Goal: Task Accomplishment & Management: Complete application form

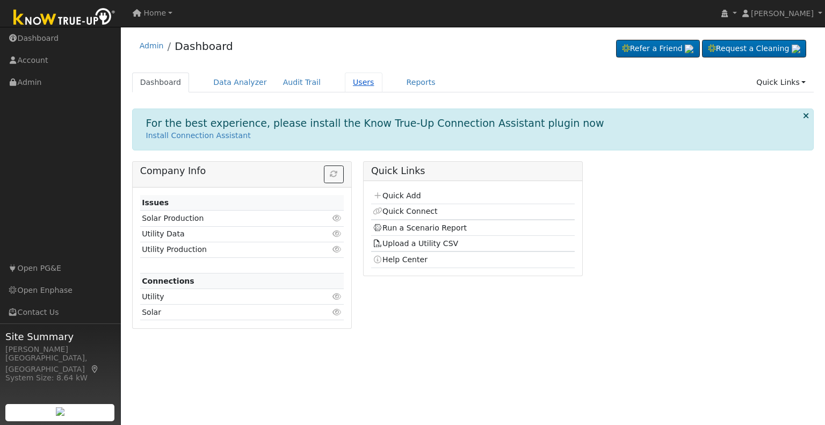
click at [345, 84] on link "Users" at bounding box center [364, 82] width 38 height 20
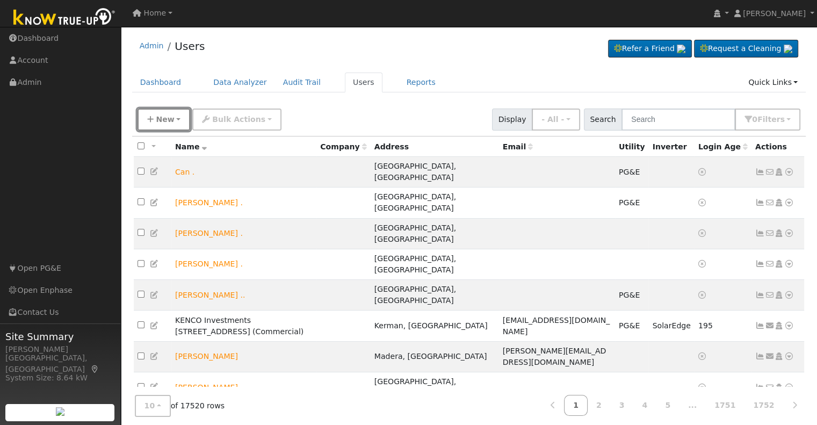
click at [180, 121] on button "New" at bounding box center [163, 119] width 53 height 22
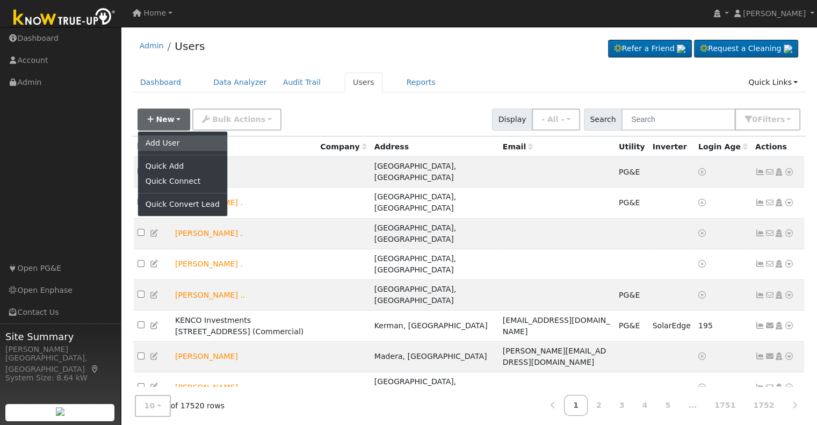
click at [183, 136] on link "Add User" at bounding box center [182, 142] width 89 height 15
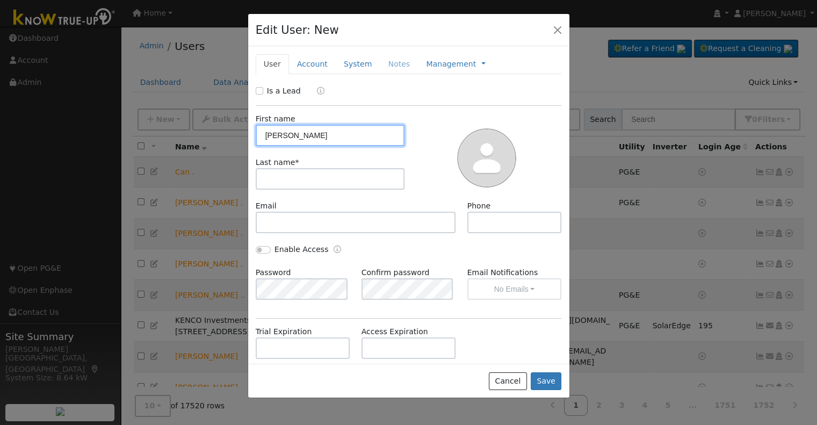
type input "[PERSON_NAME]"
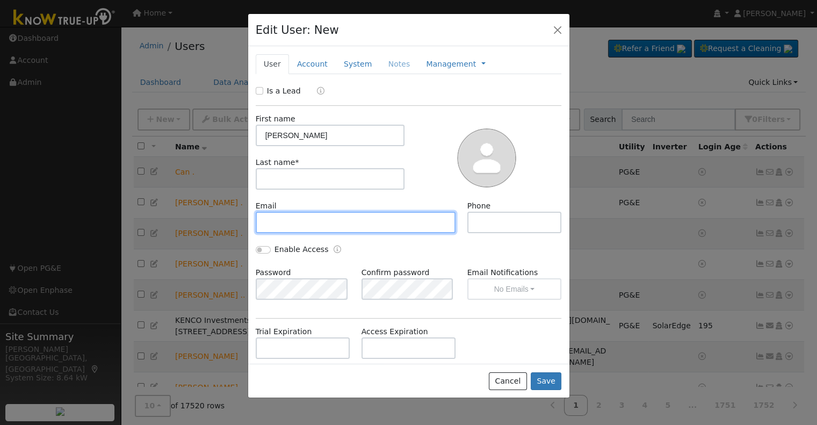
paste input "[PERSON_NAME][EMAIL_ADDRESS][DOMAIN_NAME]"
type input "[PERSON_NAME][EMAIL_ADDRESS][DOMAIN_NAME]"
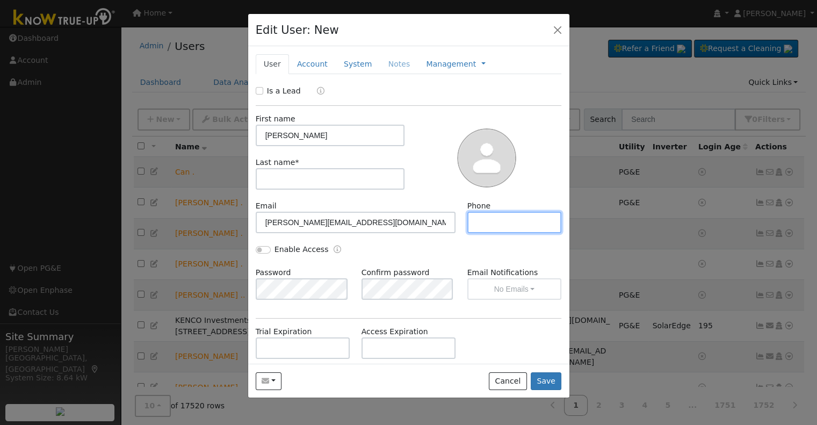
click at [482, 231] on input "text" at bounding box center [514, 222] width 94 height 21
paste input "5597313308"
type input "5597313308"
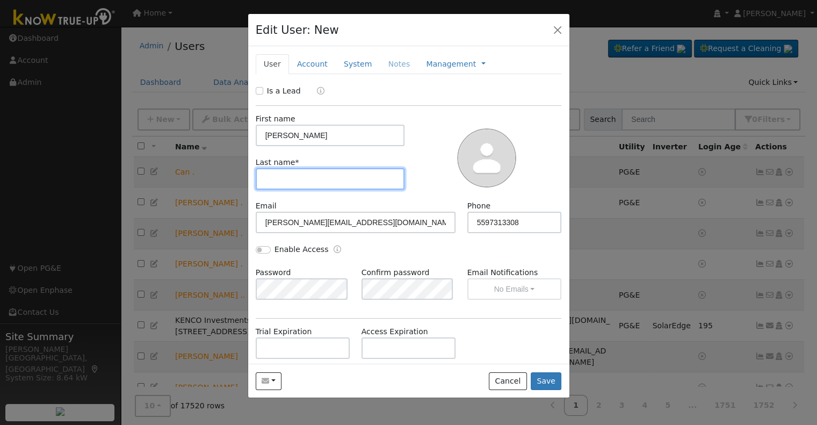
click at [367, 180] on input "text" at bounding box center [330, 178] width 149 height 21
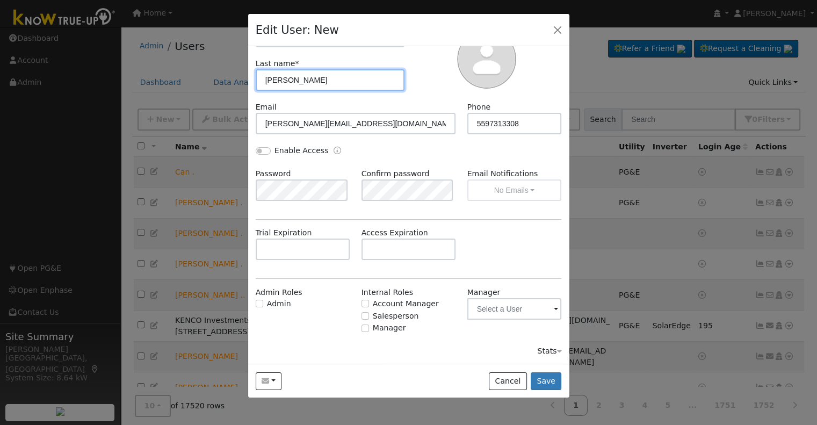
type input "[PERSON_NAME]"
click at [366, 316] on div "Salesperson" at bounding box center [408, 315] width 94 height 11
click at [361, 316] on input "Salesperson" at bounding box center [365, 316] width 8 height 8
checkbox input "true"
click at [277, 386] on button "button" at bounding box center [269, 381] width 26 height 18
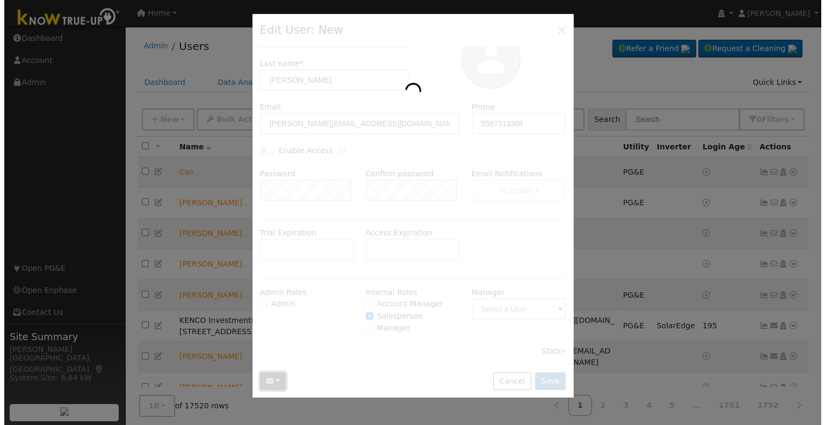
scroll to position [0, 0]
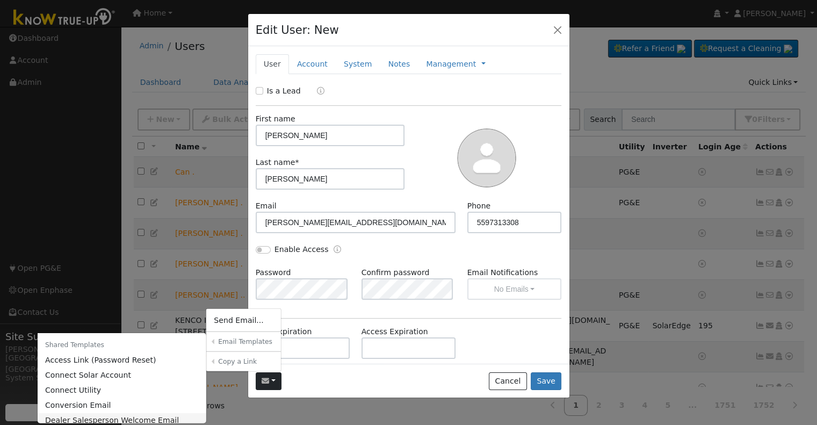
click at [166, 419] on link "Dealer Salesperson Welcome Email" at bounding box center [122, 419] width 169 height 15
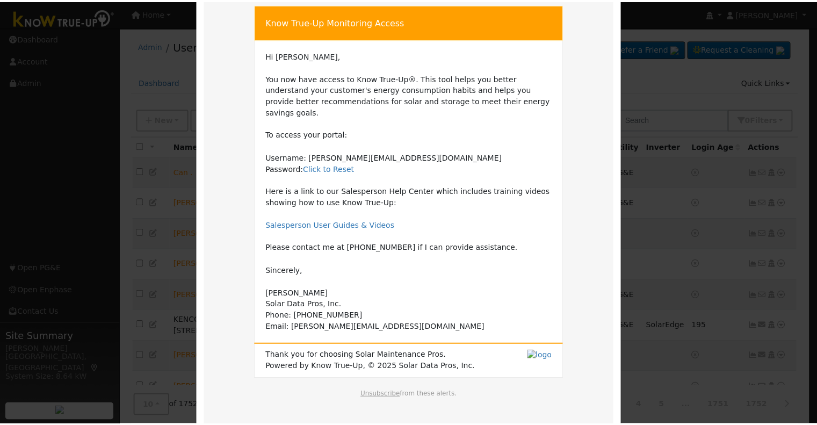
scroll to position [99, 0]
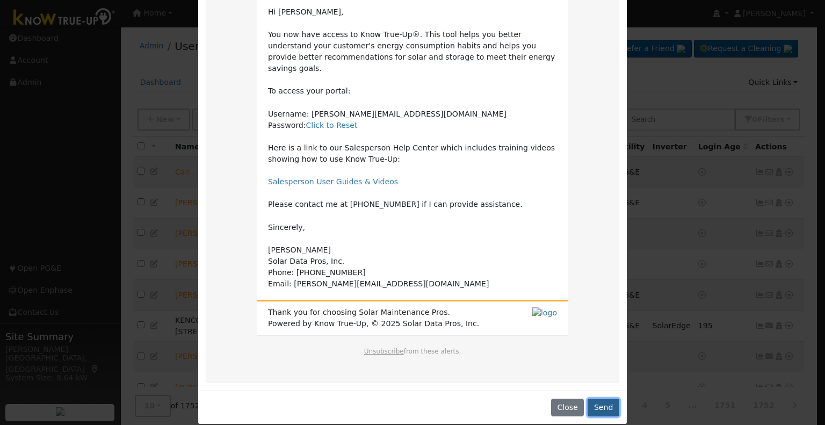
click at [597, 398] on button "Send" at bounding box center [603, 407] width 32 height 18
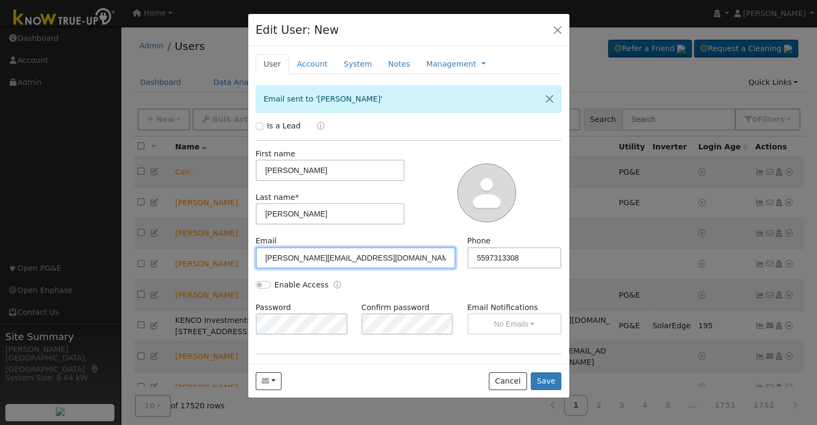
click at [275, 250] on input "[PERSON_NAME][EMAIL_ADDRESS][DOMAIN_NAME]" at bounding box center [356, 257] width 200 height 21
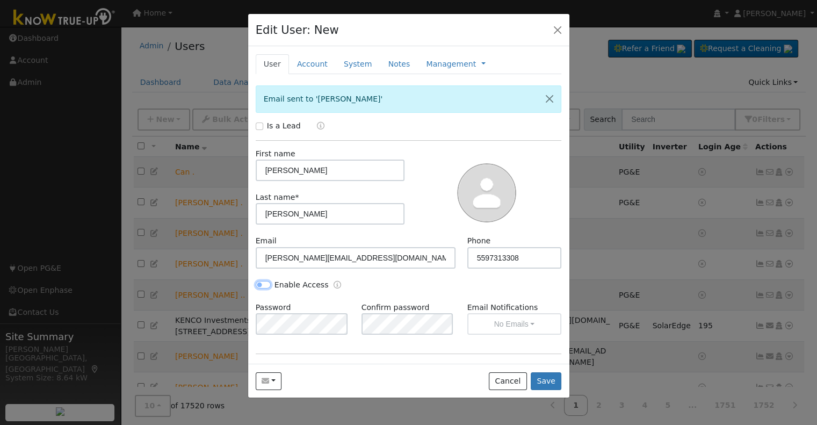
click at [268, 282] on input "Enable Access" at bounding box center [263, 285] width 15 height 8
checkbox input "true"
click at [394, 339] on div "Password Confirm password Email Notifications No Emails No Emails Weekly Emails…" at bounding box center [408, 323] width 317 height 43
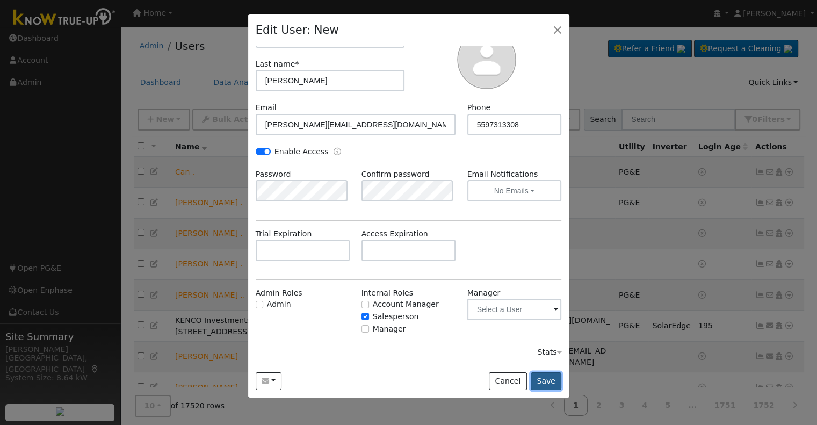
click at [543, 380] on button "Save" at bounding box center [545, 381] width 31 height 18
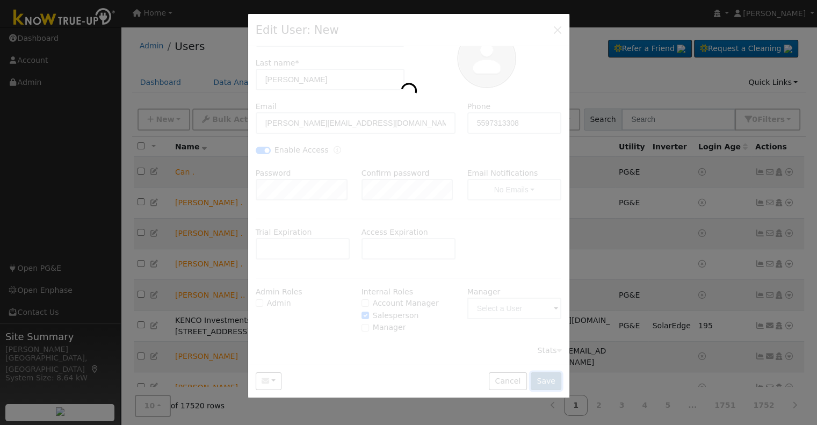
scroll to position [0, 0]
checkbox input "false"
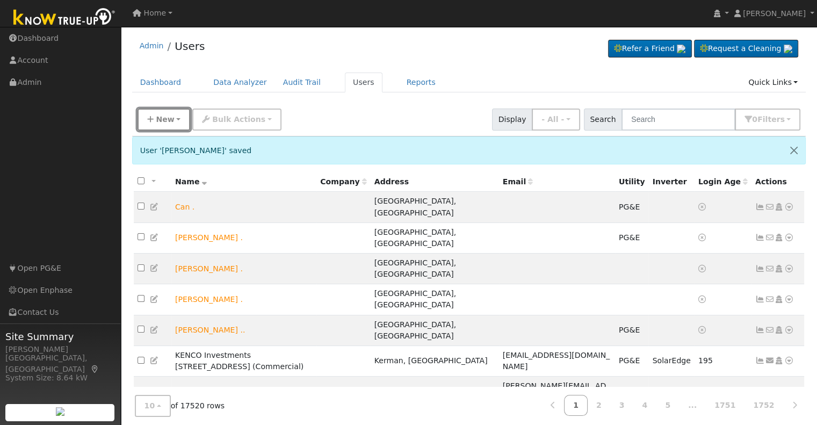
click at [165, 124] on button "New" at bounding box center [163, 119] width 53 height 22
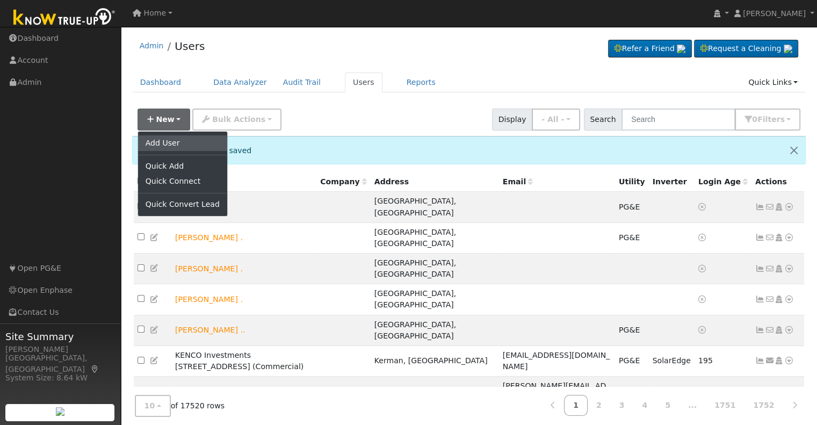
click at [171, 143] on link "Add User" at bounding box center [182, 142] width 89 height 15
checkbox input "false"
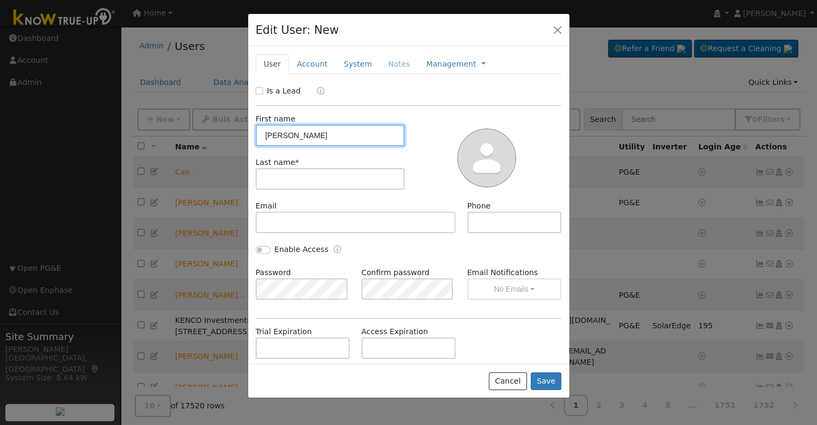
type input "[PERSON_NAME]"
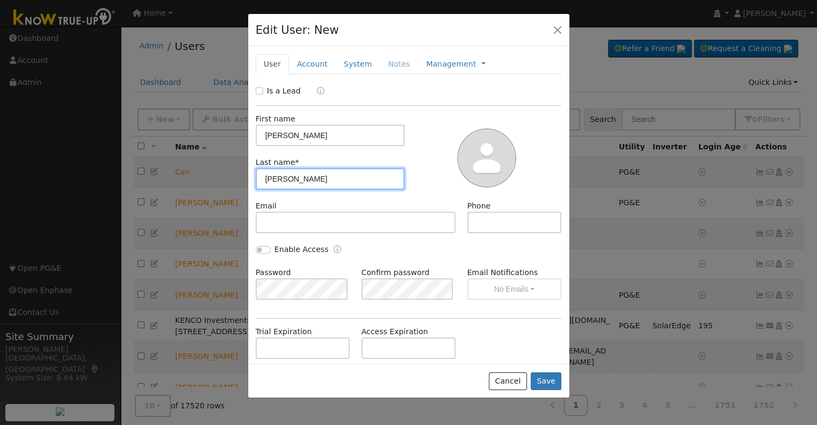
type input "[PERSON_NAME]"
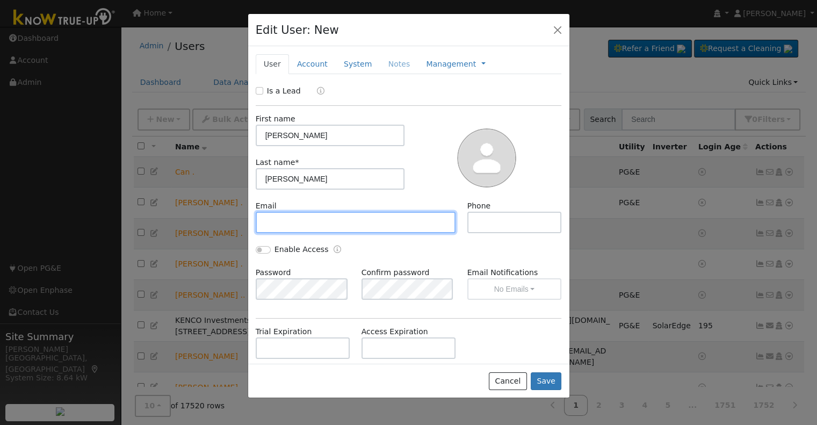
paste input "[EMAIL_ADDRESS][DOMAIN_NAME]"
type input "[EMAIL_ADDRESS][DOMAIN_NAME]"
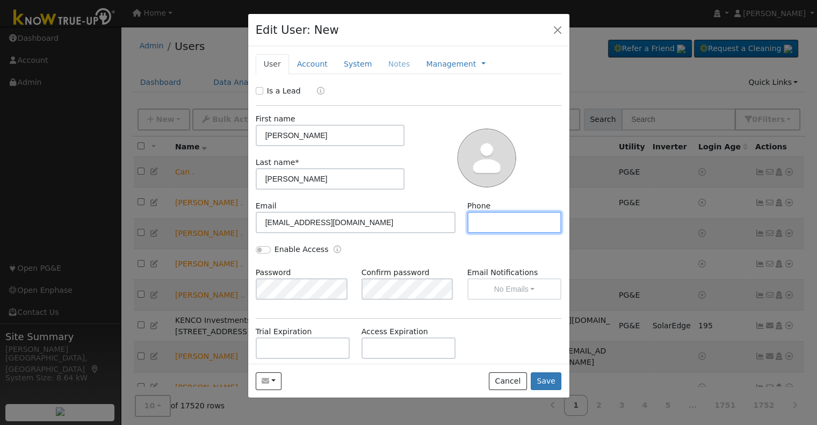
click at [474, 227] on input "text" at bounding box center [514, 222] width 94 height 21
paste input "5599670179"
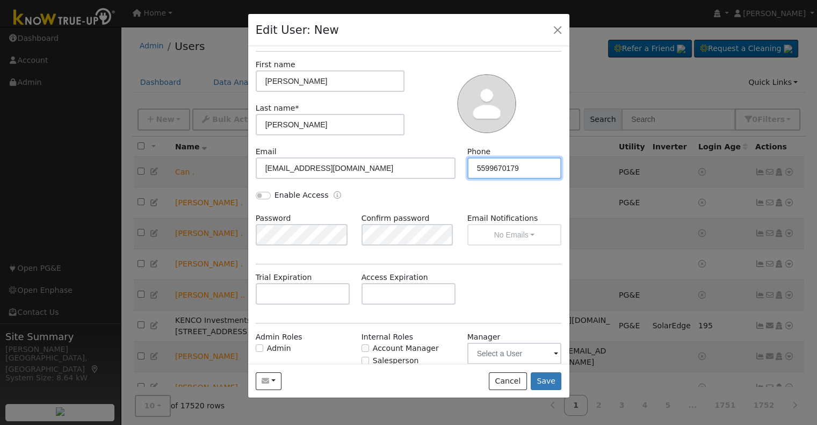
scroll to position [99, 0]
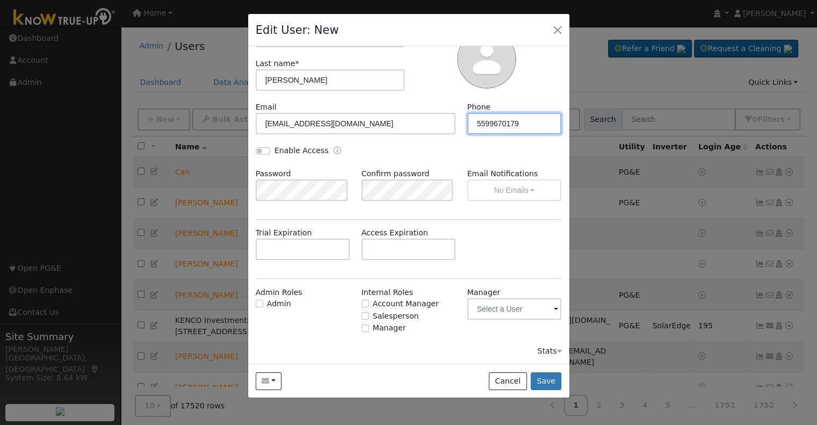
type input "5599670179"
click at [379, 316] on label "Salesperson" at bounding box center [396, 315] width 46 height 11
click at [369, 316] on input "Salesperson" at bounding box center [365, 316] width 8 height 8
checkbox input "true"
click at [272, 383] on button "button" at bounding box center [269, 381] width 26 height 18
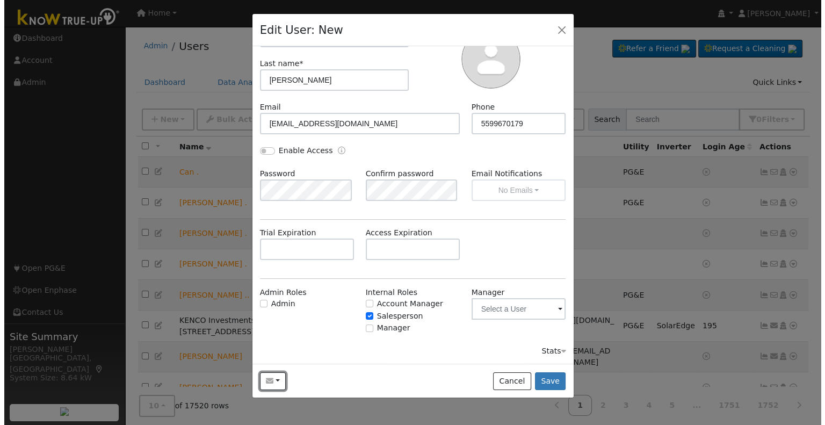
scroll to position [0, 0]
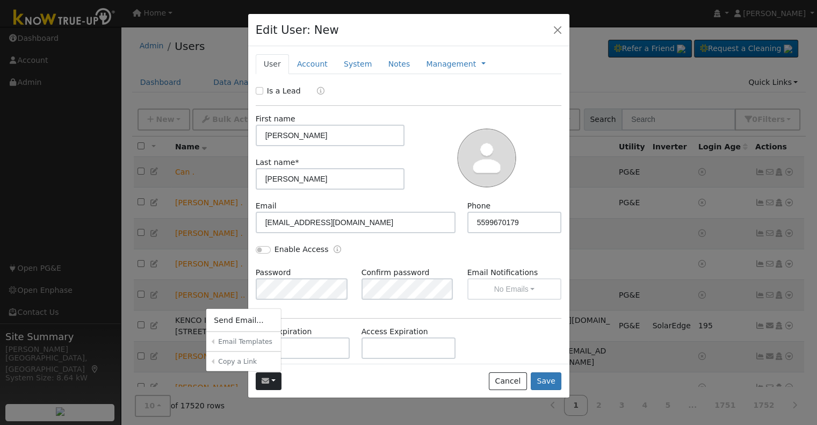
click at [0, 0] on link "Dealer Salesperson Welcome Email" at bounding box center [0, 0] width 0 height 0
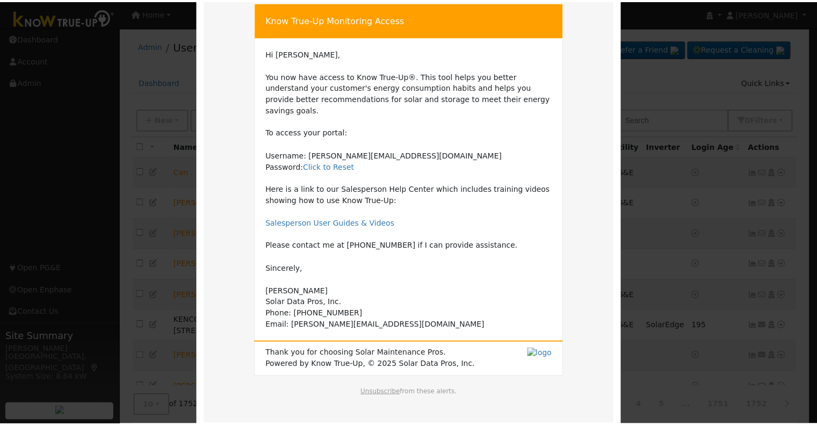
scroll to position [99, 0]
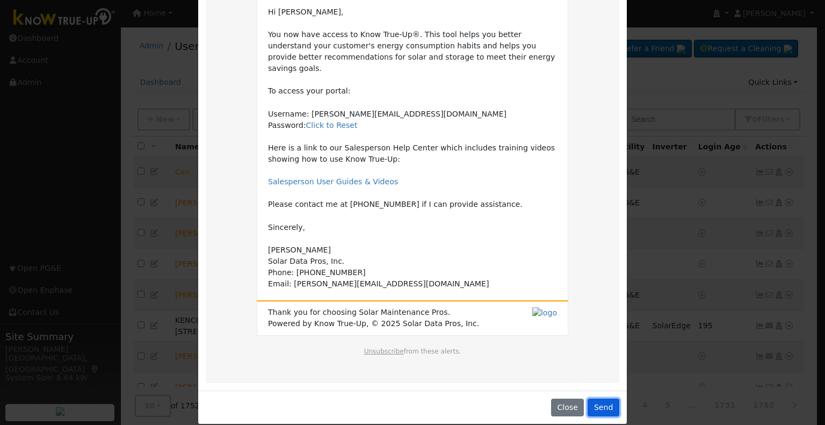
click at [596, 398] on button "Send" at bounding box center [603, 407] width 32 height 18
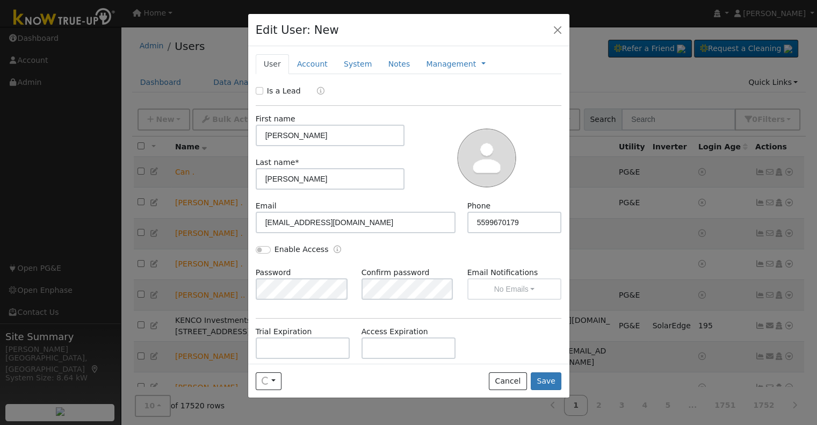
drag, startPoint x: 291, startPoint y: 251, endPoint x: 293, endPoint y: 268, distance: 17.8
click at [291, 251] on label "Enable Access" at bounding box center [301, 249] width 54 height 11
click at [271, 251] on input "Enable Access" at bounding box center [263, 250] width 15 height 8
drag, startPoint x: 419, startPoint y: 255, endPoint x: 435, endPoint y: 276, distance: 26.4
click at [419, 255] on div "Enable Access" at bounding box center [408, 255] width 317 height 23
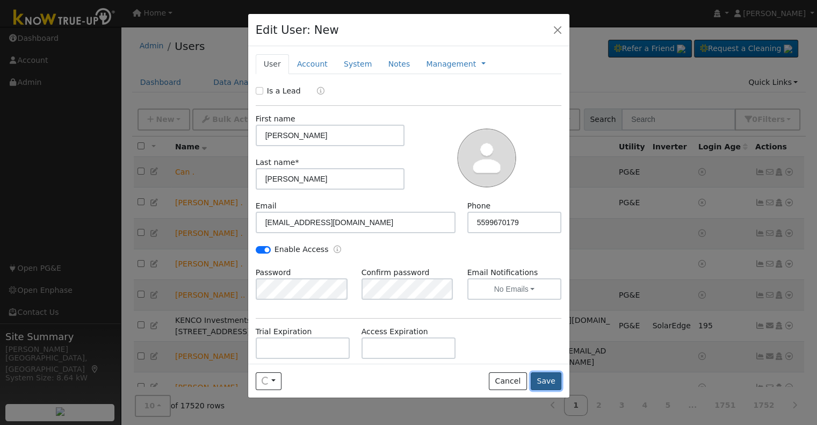
click at [539, 386] on button "Save" at bounding box center [545, 381] width 31 height 18
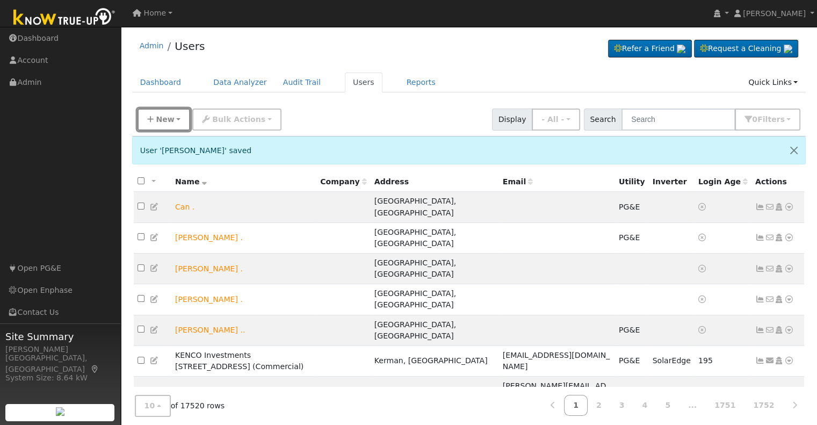
click at [173, 123] on button "New" at bounding box center [163, 119] width 53 height 22
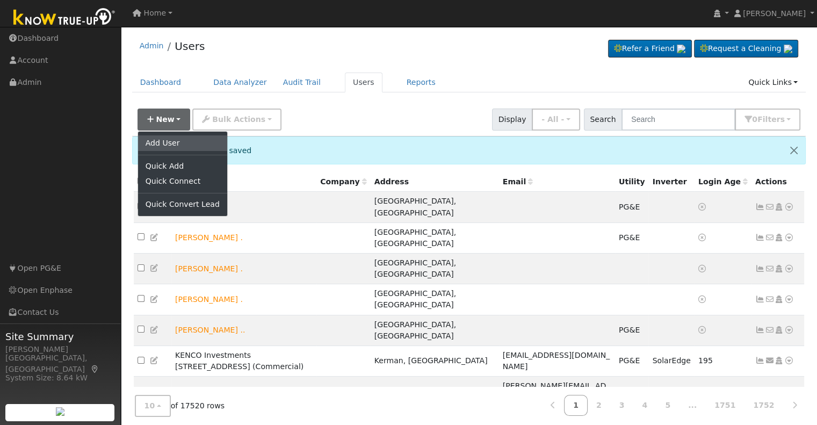
click at [176, 145] on link "Add User" at bounding box center [182, 142] width 89 height 15
checkbox input "false"
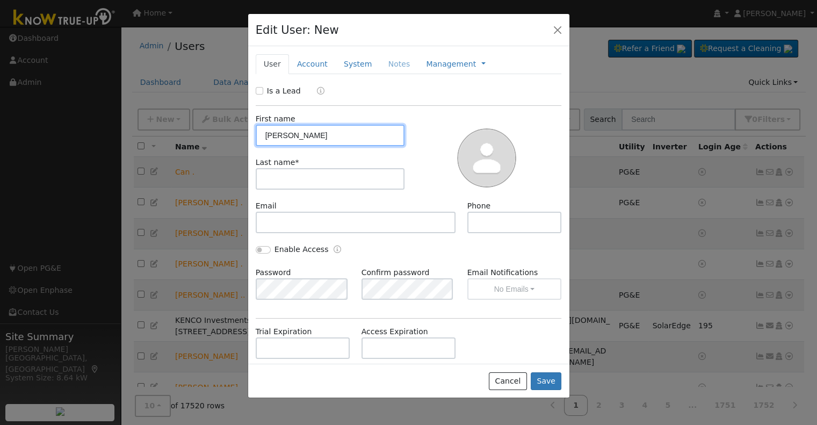
type input "[PERSON_NAME]"
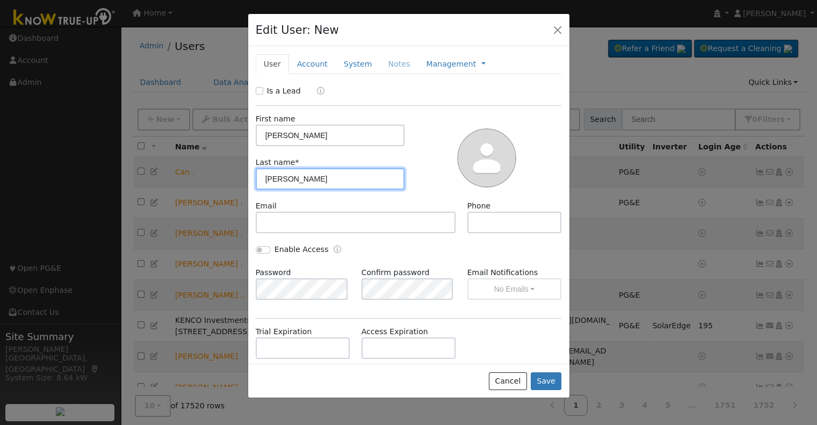
type input "[PERSON_NAME]"
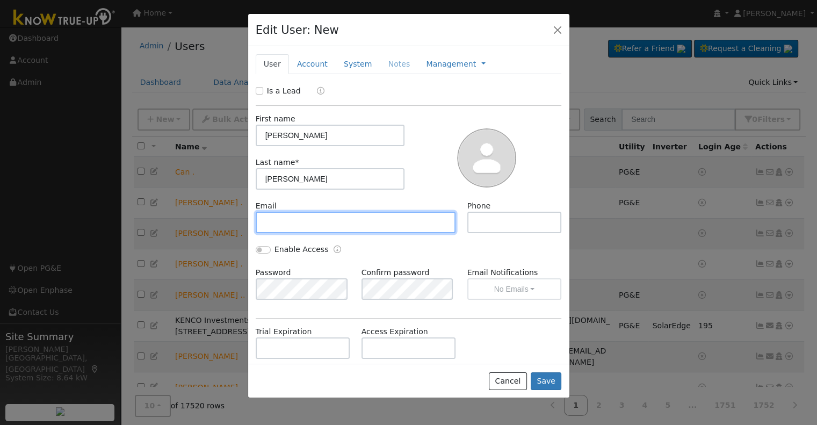
paste input "[EMAIL_ADDRESS][DOMAIN_NAME]"
type input "[EMAIL_ADDRESS][DOMAIN_NAME]"
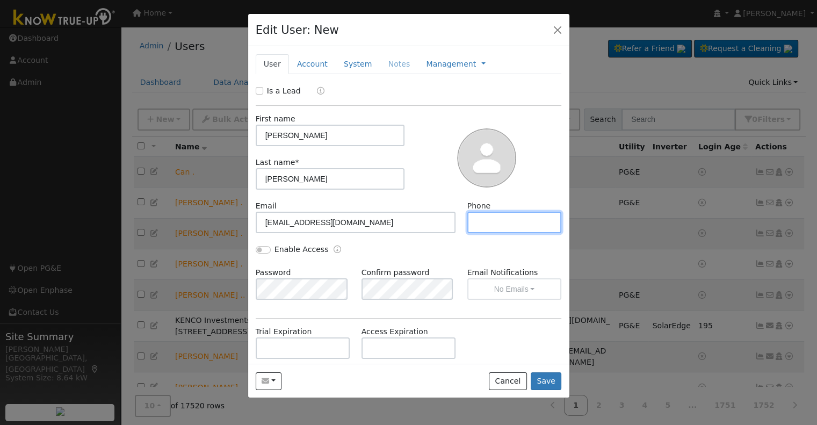
click at [499, 230] on input "text" at bounding box center [514, 222] width 94 height 21
paste input "5593899355"
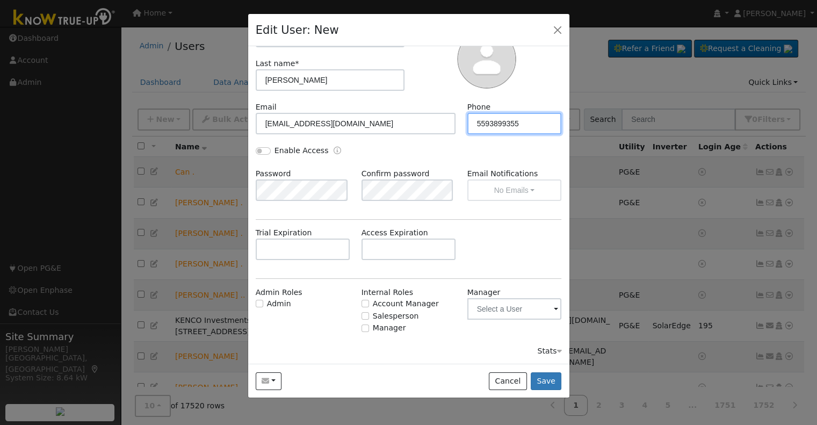
type input "5593899355"
click at [387, 317] on label "Salesperson" at bounding box center [396, 315] width 46 height 11
click at [369, 317] on input "Salesperson" at bounding box center [365, 316] width 8 height 8
checkbox input "true"
click at [264, 388] on button "button" at bounding box center [269, 381] width 26 height 18
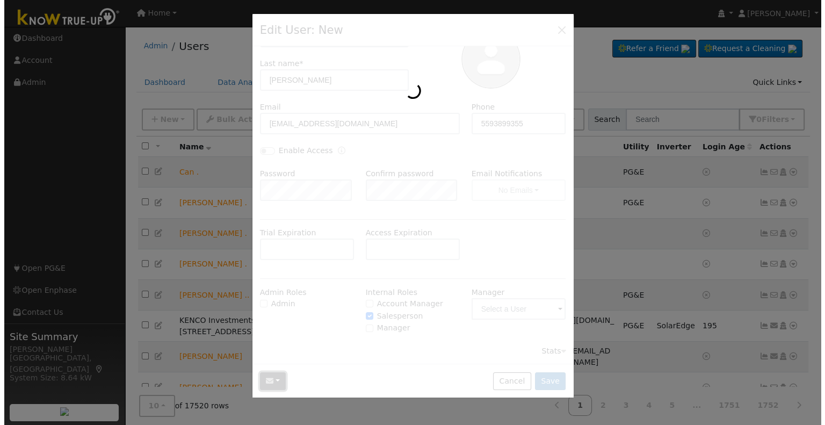
scroll to position [0, 0]
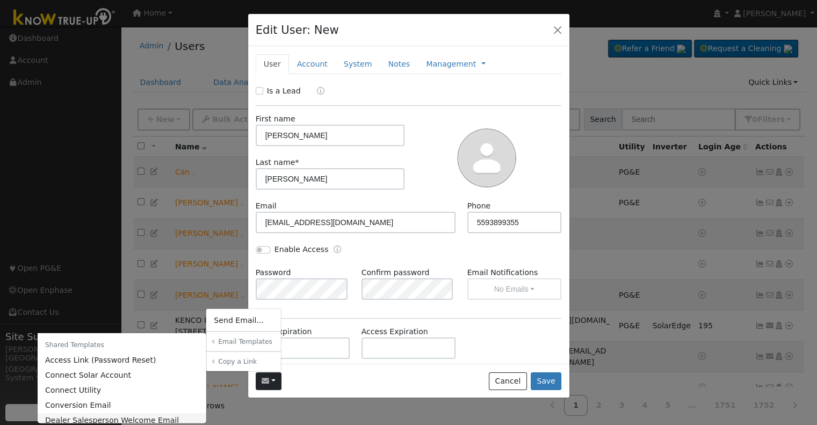
click at [165, 421] on link "Dealer Salesperson Welcome Email" at bounding box center [122, 419] width 169 height 15
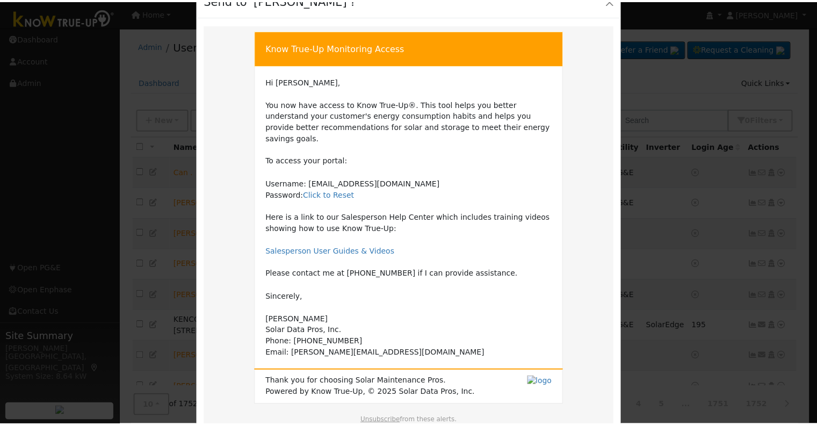
scroll to position [99, 0]
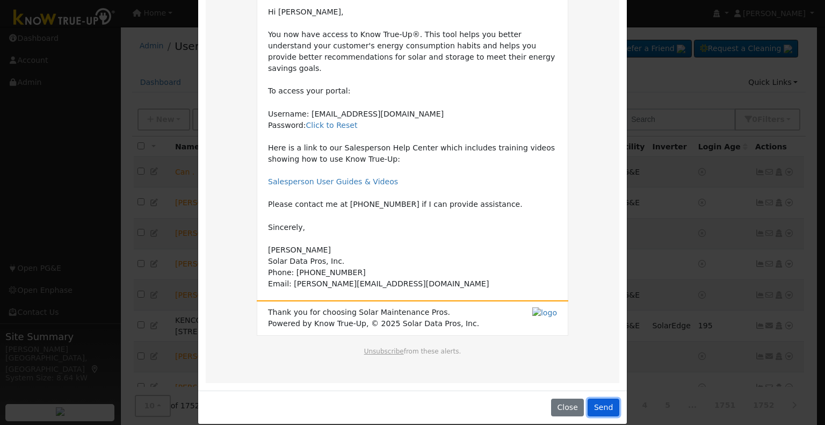
click at [605, 398] on button "Send" at bounding box center [603, 407] width 32 height 18
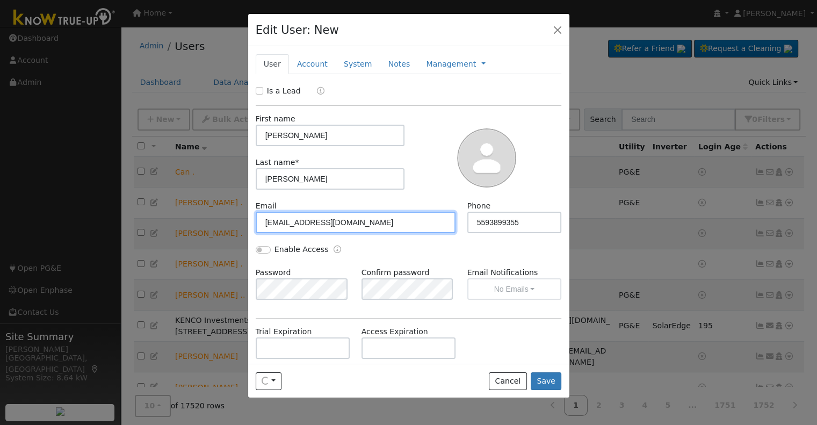
click at [300, 233] on input "[EMAIL_ADDRESS][DOMAIN_NAME]" at bounding box center [356, 222] width 200 height 21
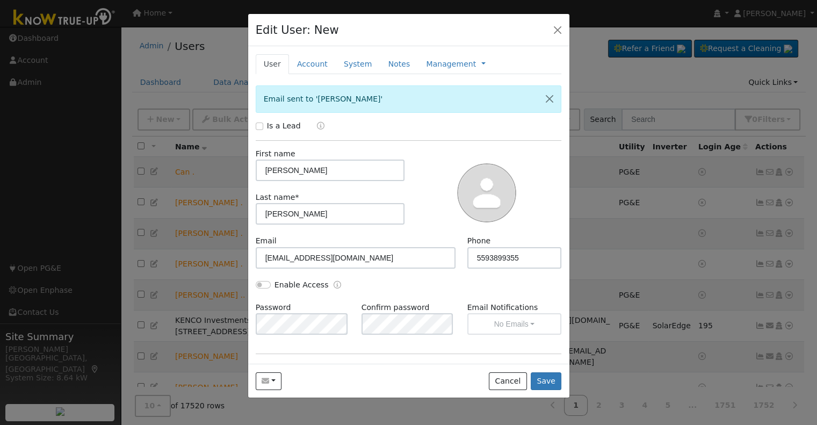
click at [313, 281] on label "Enable Access" at bounding box center [301, 284] width 54 height 11
click at [271, 281] on input "Enable Access" at bounding box center [263, 285] width 15 height 8
checkbox input "true"
drag, startPoint x: 468, startPoint y: 302, endPoint x: 474, endPoint y: 315, distance: 14.2
click at [468, 302] on label "Email Notifications" at bounding box center [514, 307] width 94 height 11
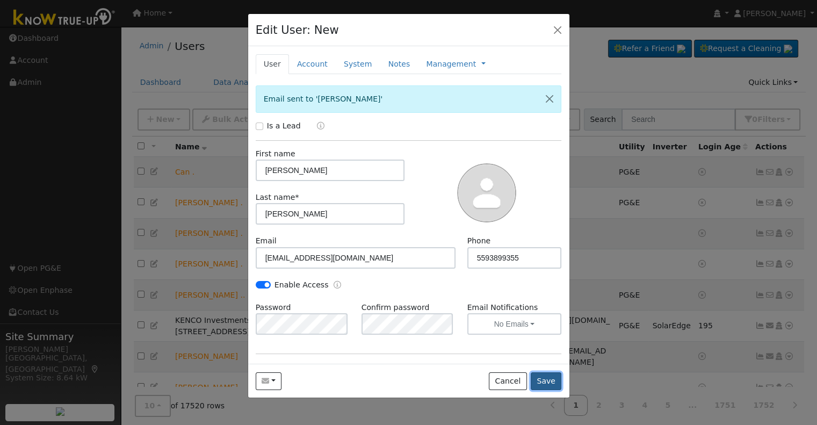
click at [539, 378] on button "Save" at bounding box center [545, 381] width 31 height 18
